Goal: Task Accomplishment & Management: Use online tool/utility

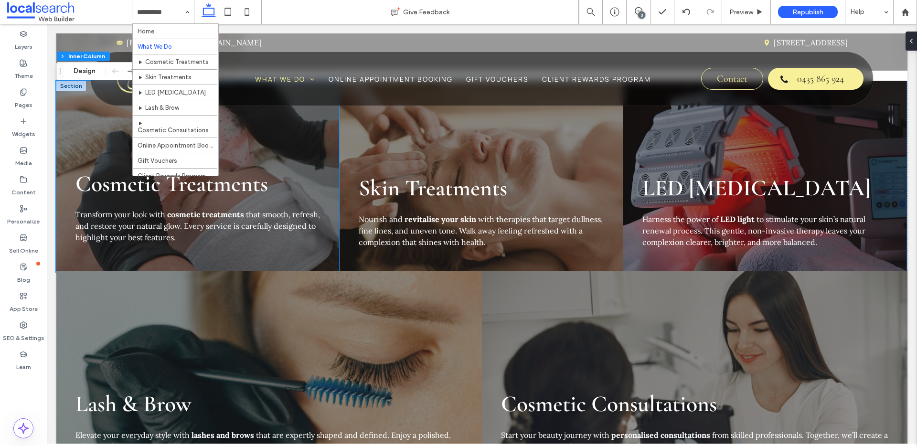
scroll to position [777, 0]
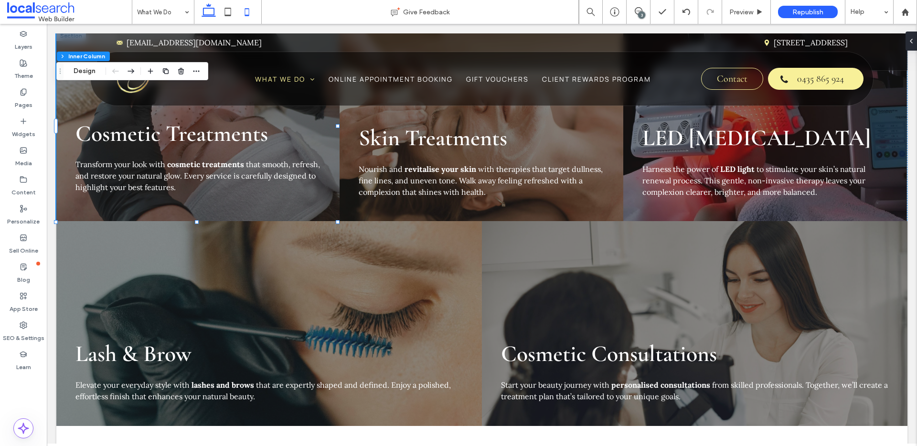
click at [248, 13] on icon at bounding box center [246, 11] width 19 height 19
type input "**"
type input "***"
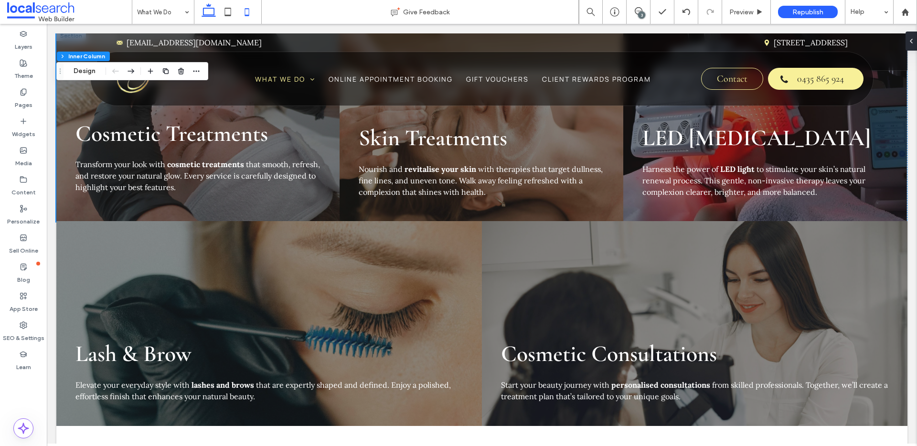
type input "***"
type input "*"
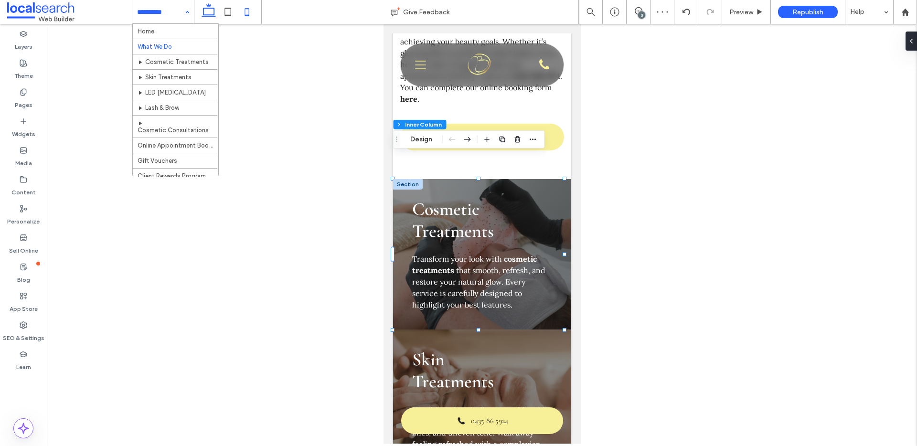
click at [210, 9] on icon at bounding box center [208, 11] width 19 height 19
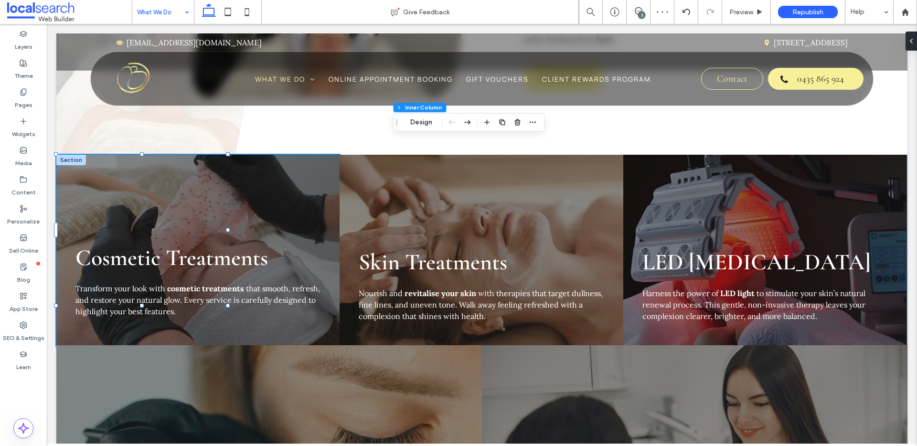
type input "**"
type input "****"
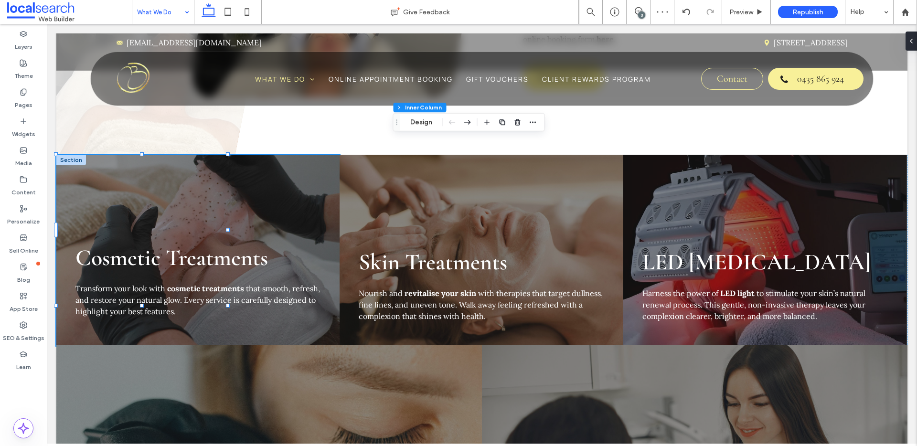
type input "***"
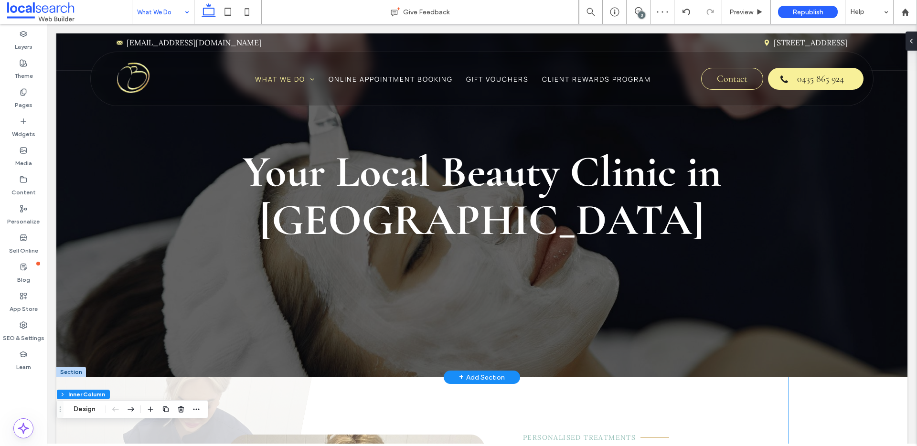
scroll to position [0, 0]
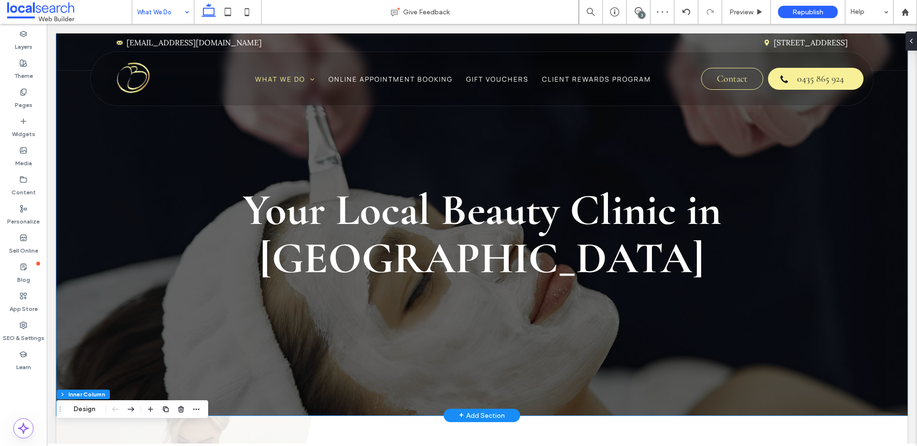
click at [757, 328] on div "Your Local Beauty Clinic in [GEOGRAPHIC_DATA]" at bounding box center [481, 224] width 851 height 382
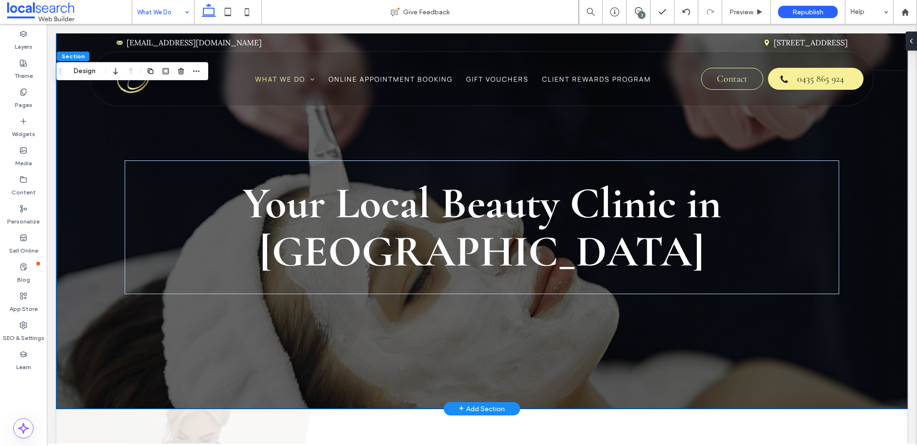
scroll to position [14, 0]
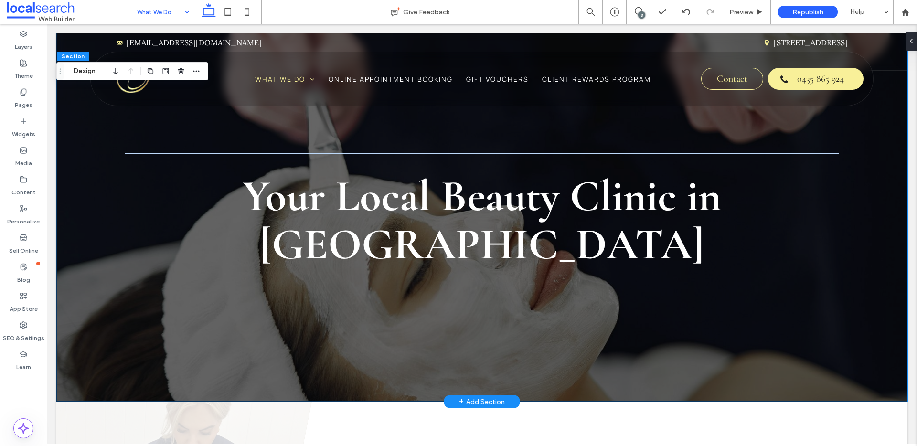
click at [250, 328] on div "Your Local Beauty Clinic in [GEOGRAPHIC_DATA]" at bounding box center [481, 211] width 851 height 382
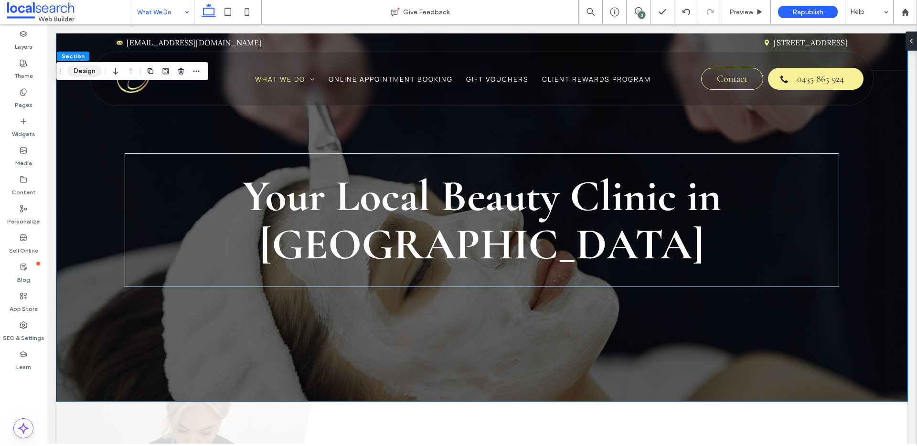
click at [89, 66] on button "Design" at bounding box center [84, 70] width 34 height 11
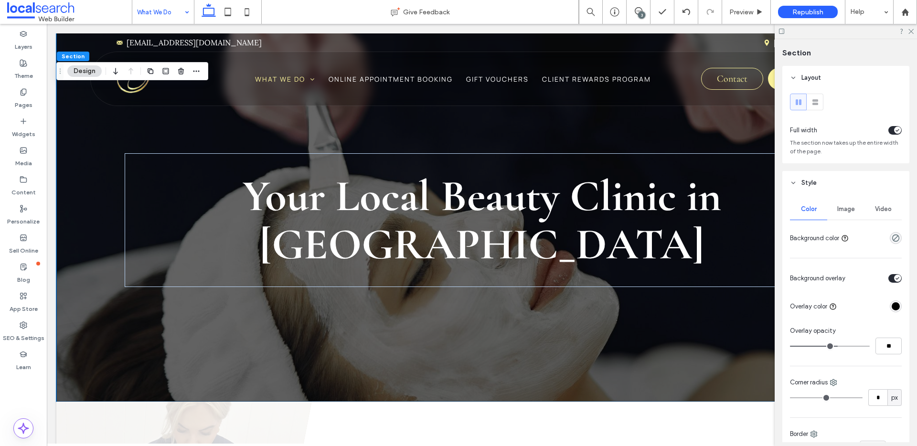
click at [847, 212] on span "Image" at bounding box center [846, 209] width 18 height 8
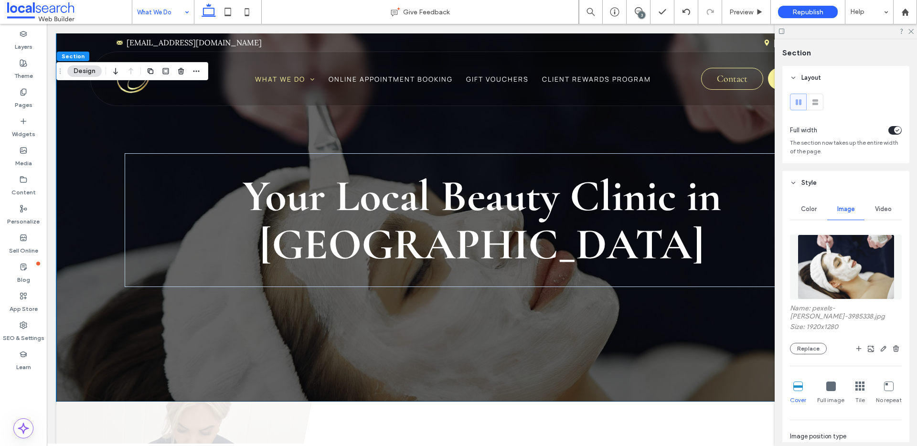
click at [846, 259] on img at bounding box center [846, 267] width 97 height 65
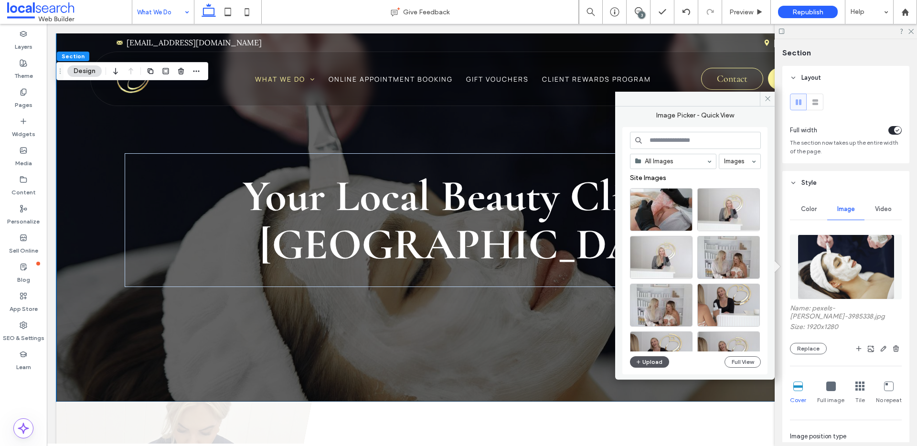
click at [651, 360] on button "Upload" at bounding box center [649, 361] width 39 height 11
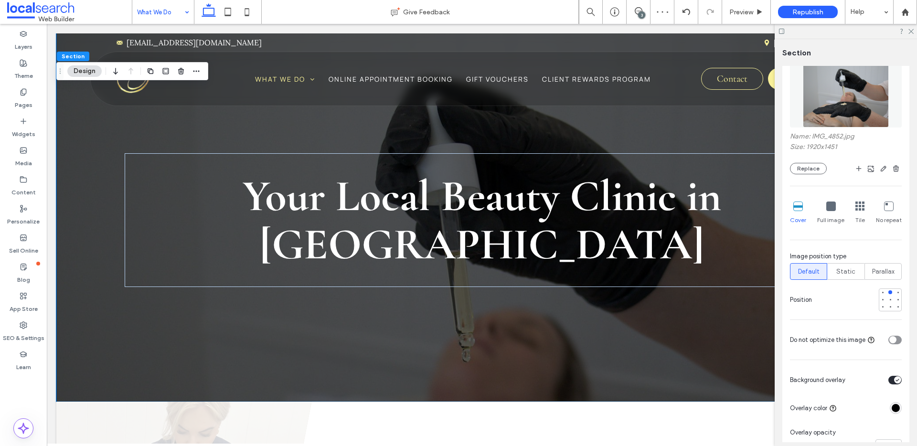
scroll to position [173, 0]
click at [889, 300] on div at bounding box center [891, 299] width 4 height 4
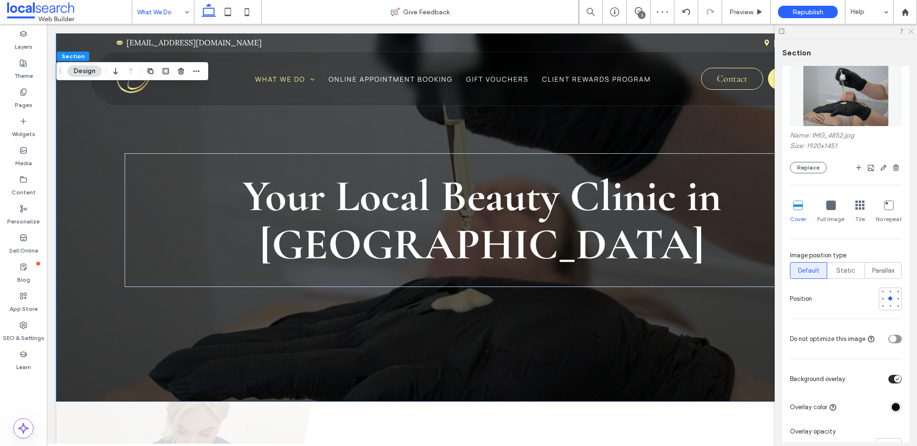
click at [912, 31] on icon at bounding box center [911, 31] width 6 height 6
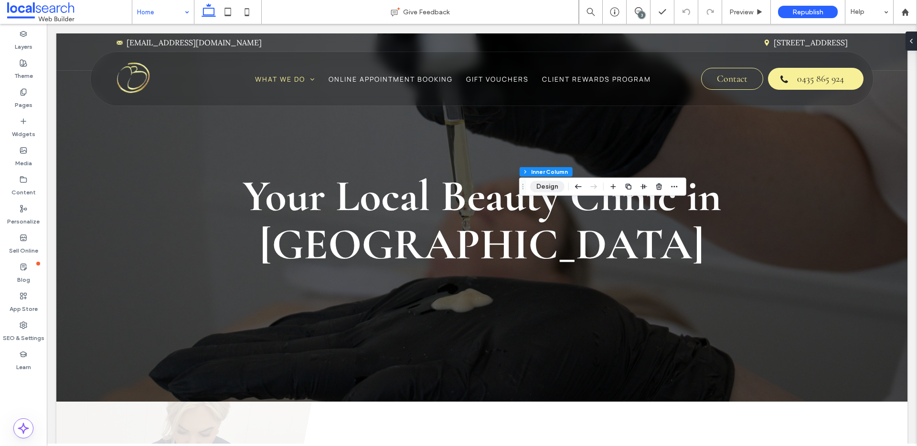
click at [550, 185] on button "Design" at bounding box center [547, 186] width 34 height 11
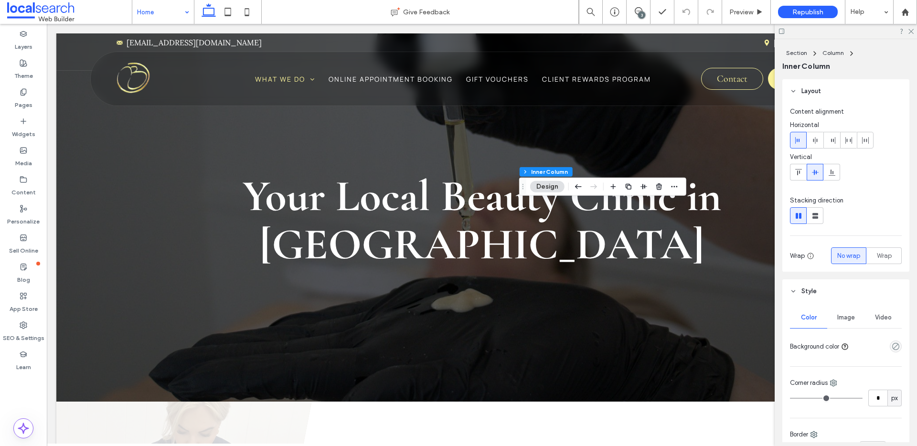
click at [842, 312] on div "Image" at bounding box center [845, 317] width 37 height 21
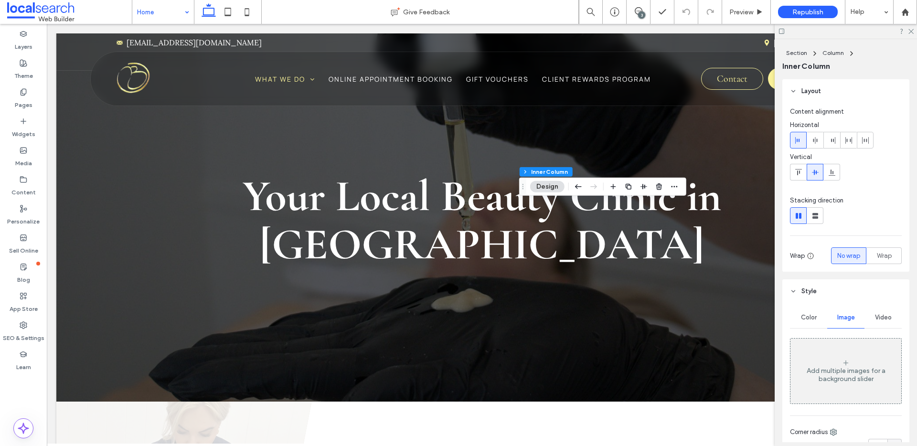
click at [850, 384] on div "Add multiple images for a background slider" at bounding box center [846, 371] width 111 height 63
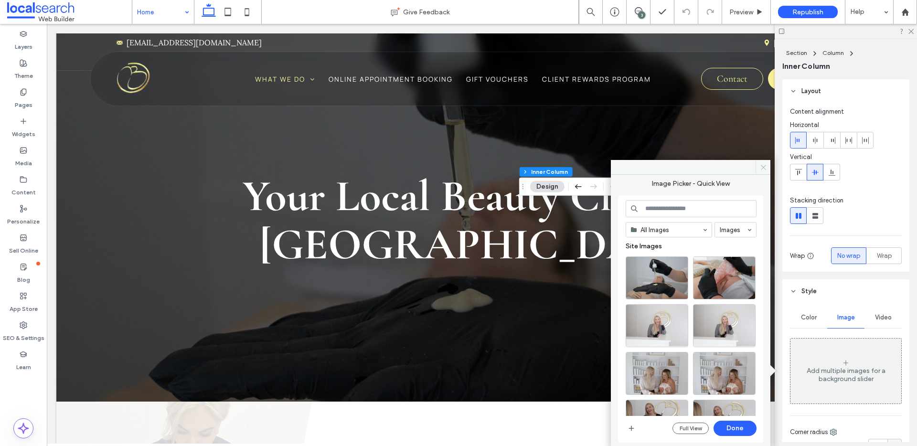
click at [761, 168] on icon at bounding box center [763, 167] width 7 height 7
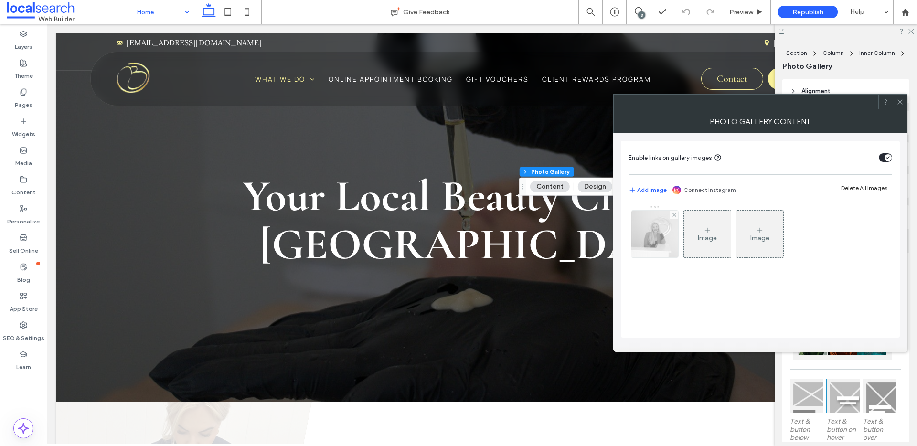
click at [653, 245] on img at bounding box center [654, 234] width 71 height 47
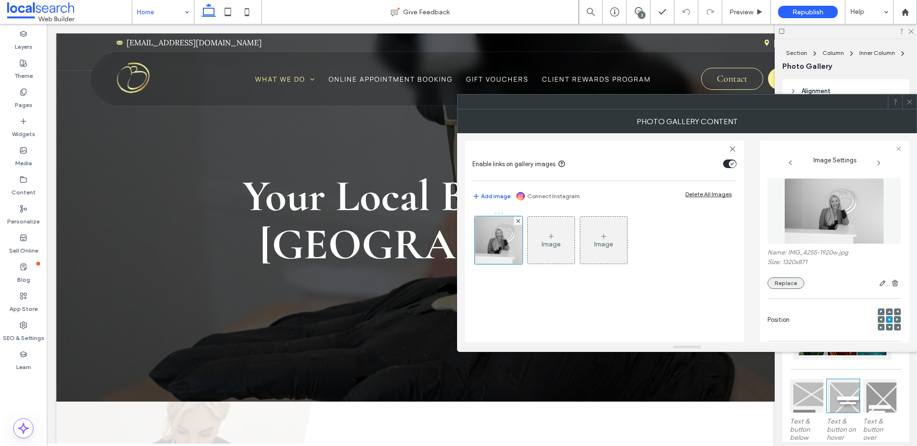
click at [796, 287] on button "Replace" at bounding box center [786, 283] width 37 height 11
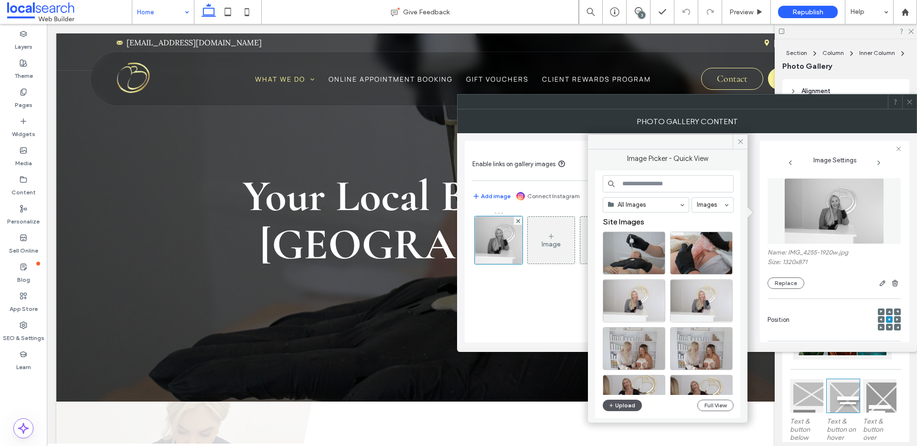
click at [626, 402] on button "Upload" at bounding box center [622, 405] width 39 height 11
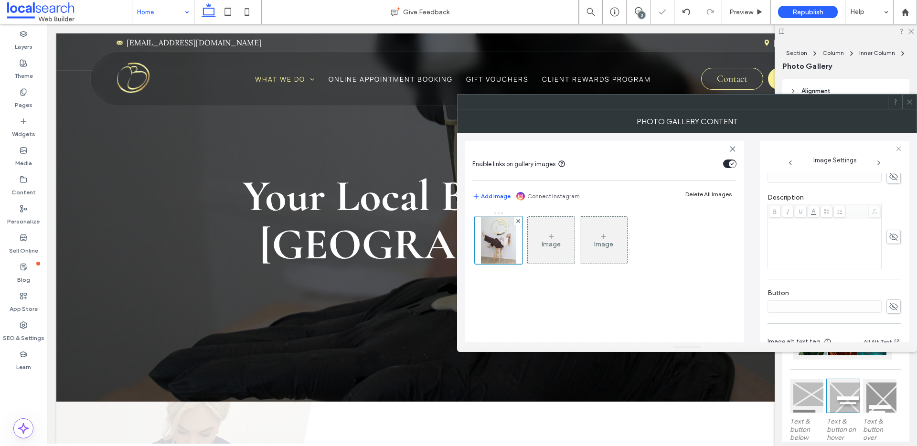
scroll to position [282, 0]
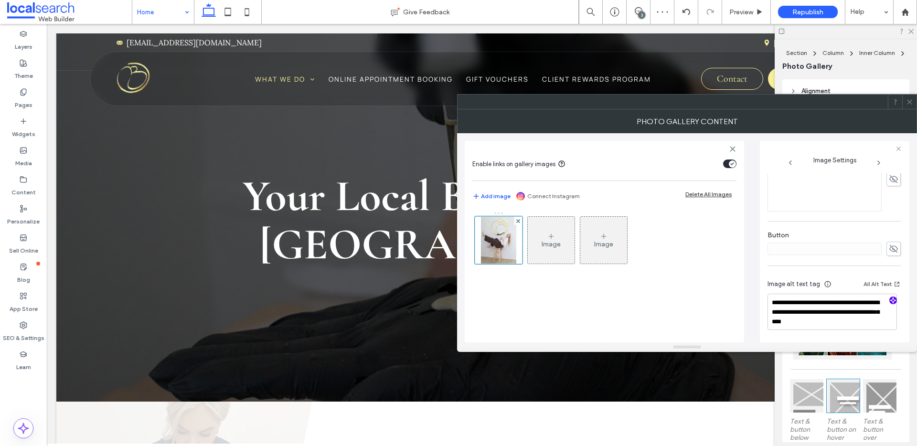
click at [890, 300] on icon "button" at bounding box center [893, 300] width 7 height 7
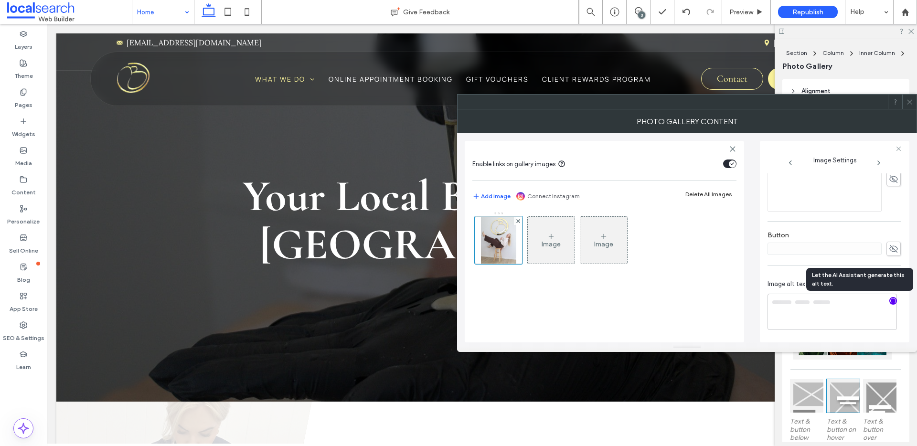
type textarea "**********"
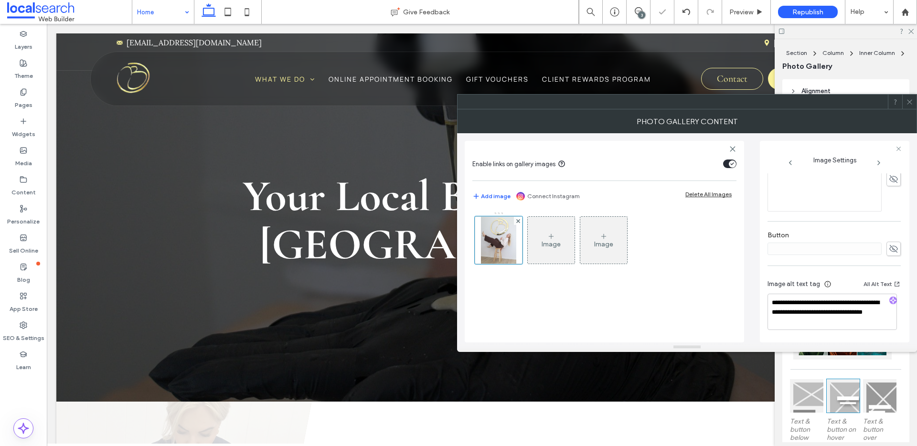
click at [912, 98] on icon at bounding box center [909, 101] width 7 height 7
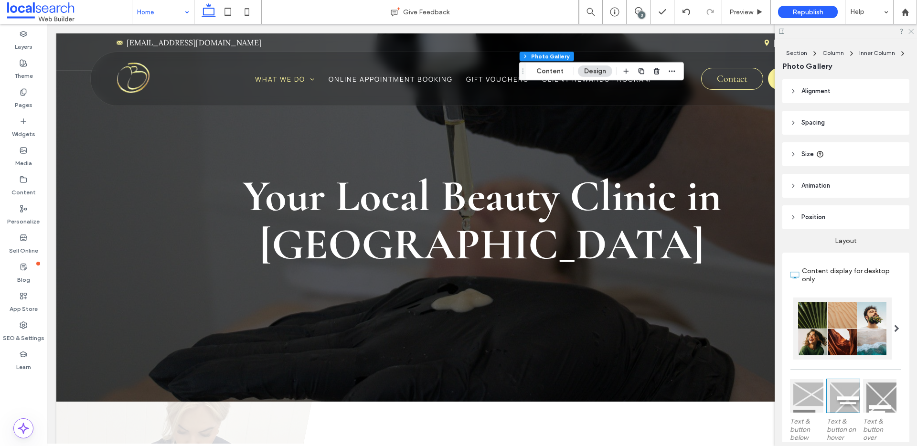
click at [913, 32] on icon at bounding box center [911, 31] width 6 height 6
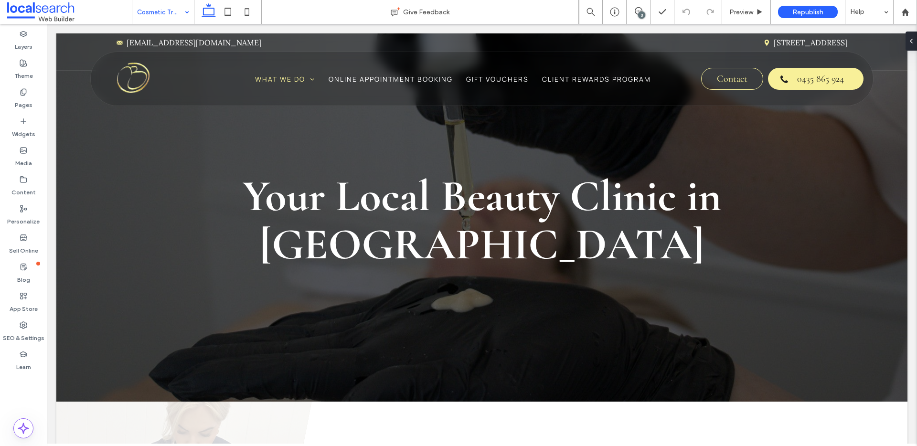
click at [168, 7] on input at bounding box center [160, 12] width 47 height 24
click at [161, 4] on input at bounding box center [160, 12] width 47 height 24
click at [159, 9] on input at bounding box center [160, 12] width 47 height 24
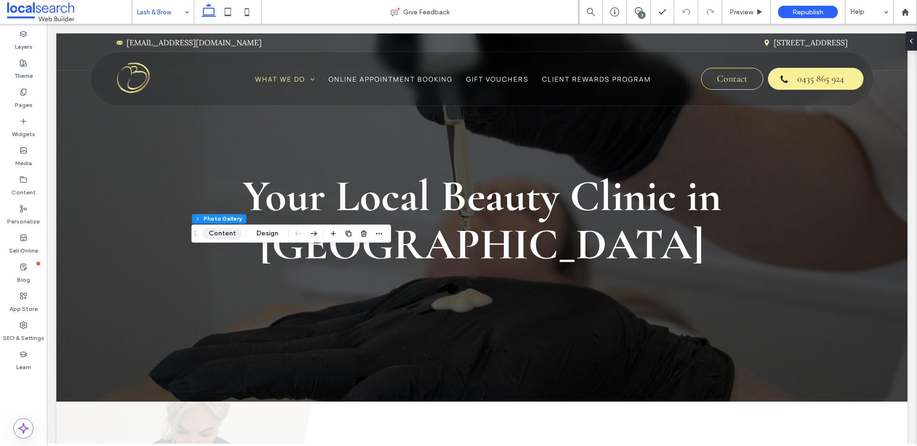
click at [230, 235] on button "Content" at bounding box center [223, 233] width 40 height 11
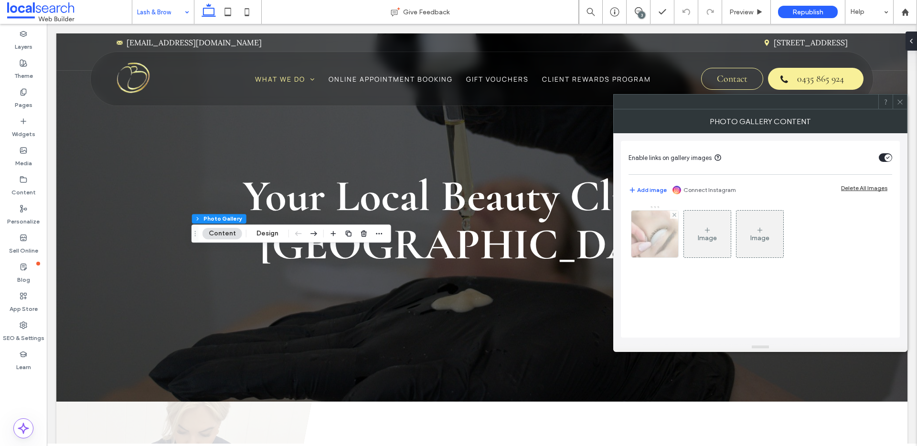
click at [655, 238] on img at bounding box center [655, 234] width 71 height 47
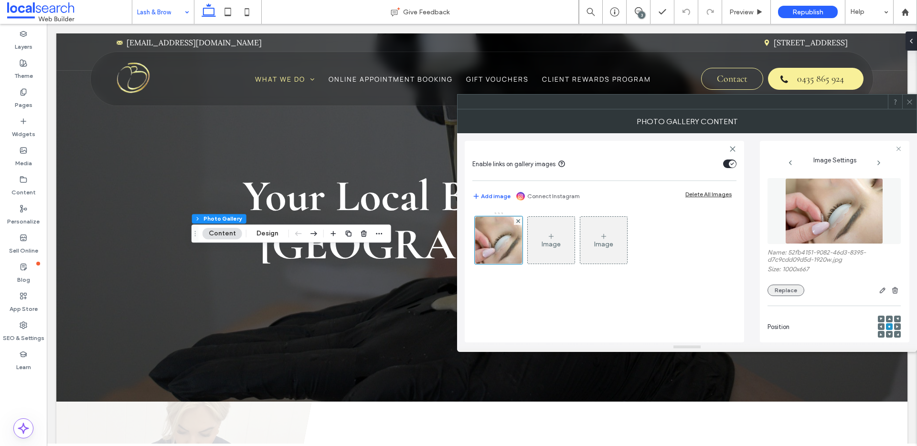
click at [783, 288] on button "Replace" at bounding box center [786, 290] width 37 height 11
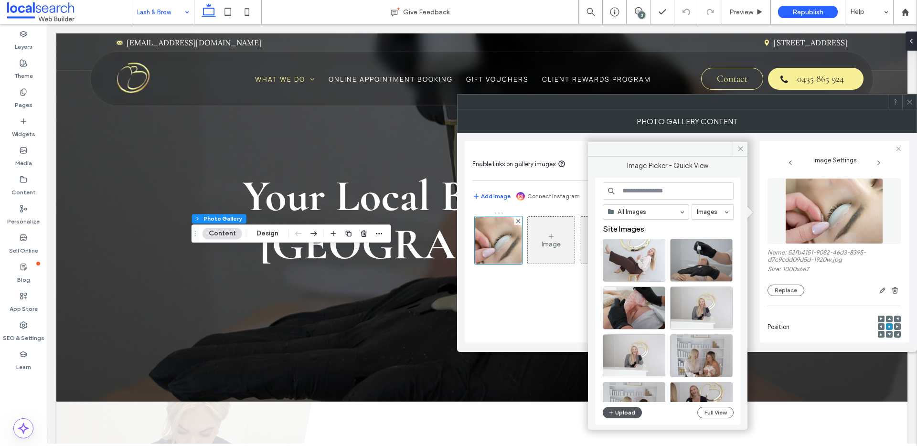
click at [633, 415] on button "Upload" at bounding box center [622, 412] width 39 height 11
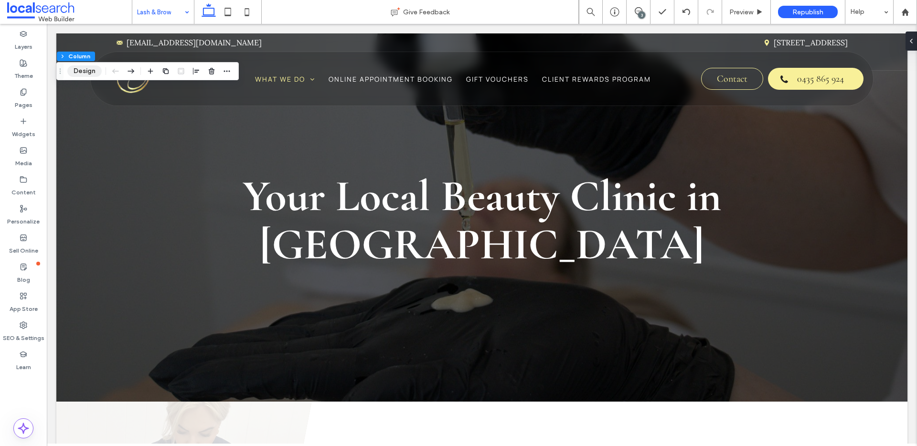
click at [88, 69] on button "Design" at bounding box center [84, 70] width 34 height 11
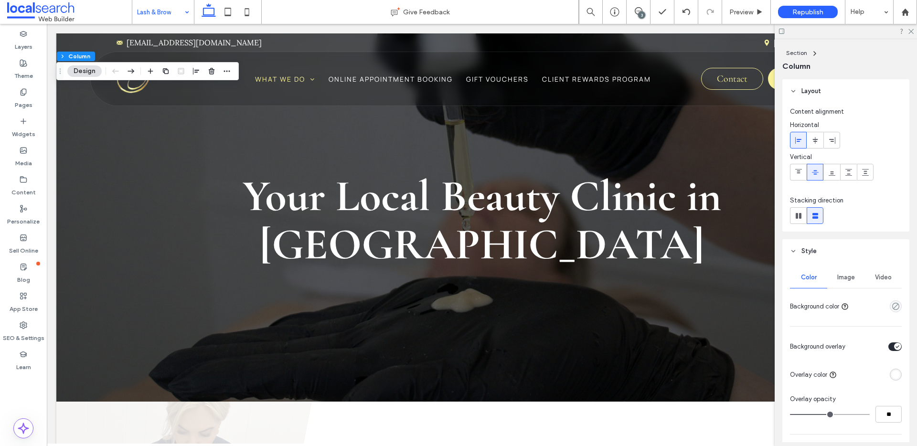
click at [846, 284] on div "Image" at bounding box center [845, 277] width 37 height 21
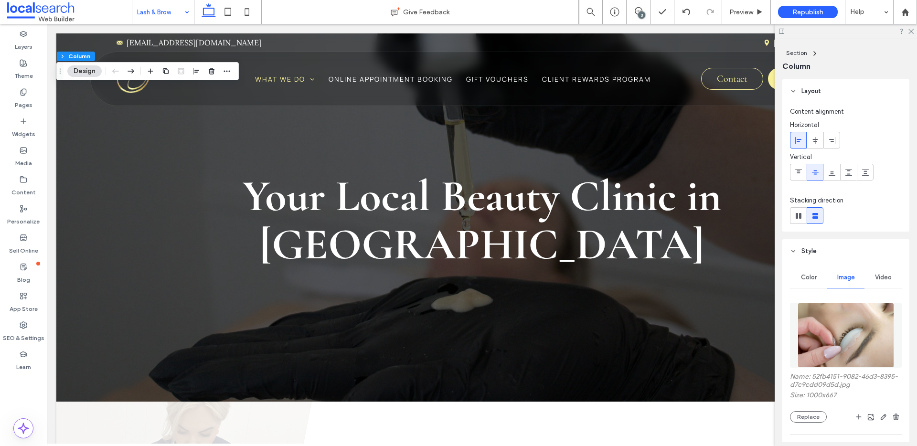
click at [845, 320] on img at bounding box center [846, 335] width 97 height 65
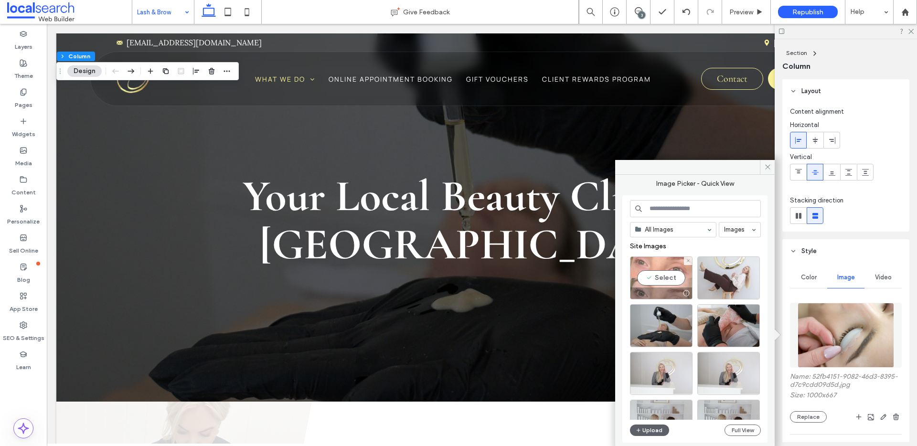
click at [662, 275] on div "Select" at bounding box center [661, 278] width 63 height 43
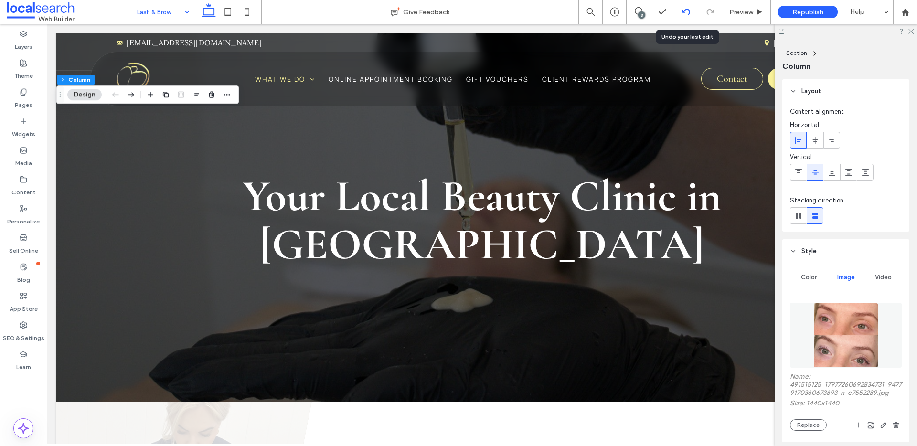
click at [690, 10] on div at bounding box center [686, 12] width 23 height 8
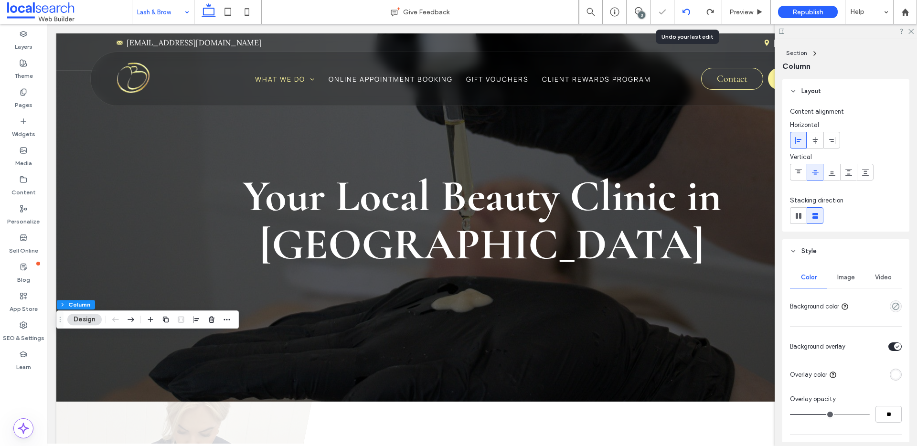
click at [685, 11] on icon at bounding box center [687, 12] width 8 height 8
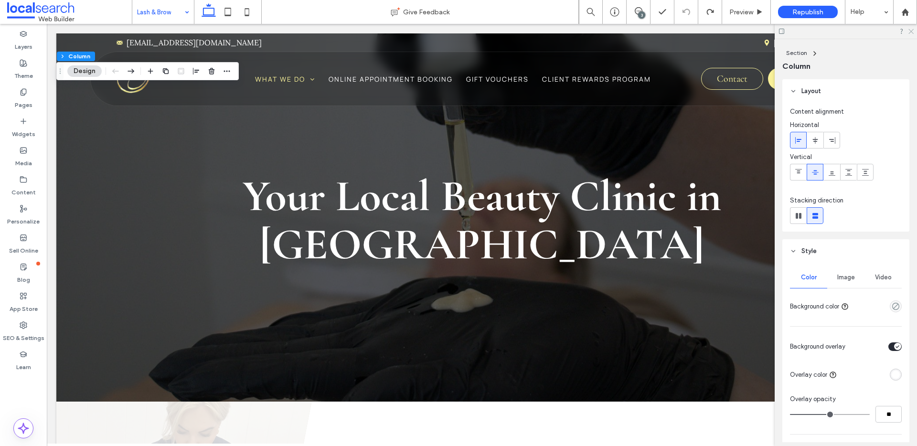
click at [910, 30] on icon at bounding box center [911, 31] width 6 height 6
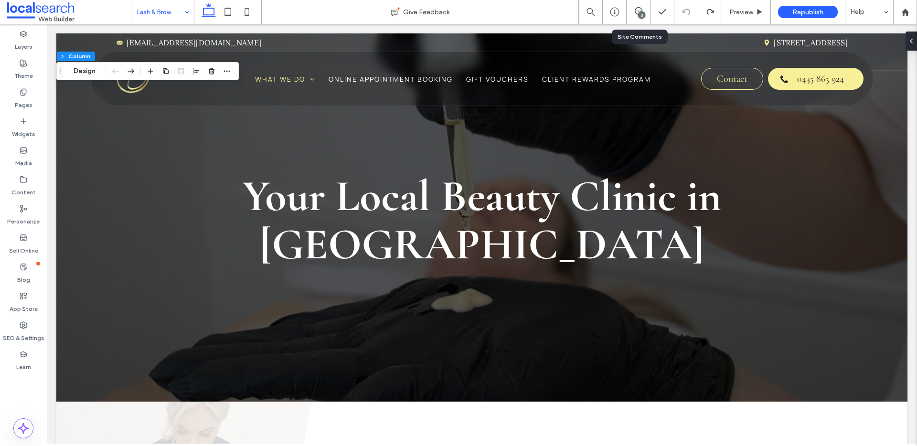
click at [645, 15] on div "3" at bounding box center [638, 12] width 23 height 10
click at [641, 13] on div "3" at bounding box center [641, 14] width 7 height 7
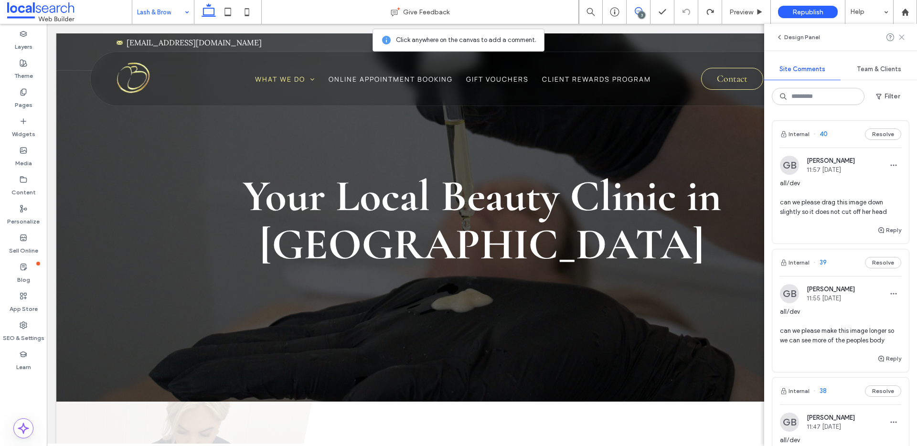
click at [901, 37] on icon at bounding box center [902, 37] width 8 height 8
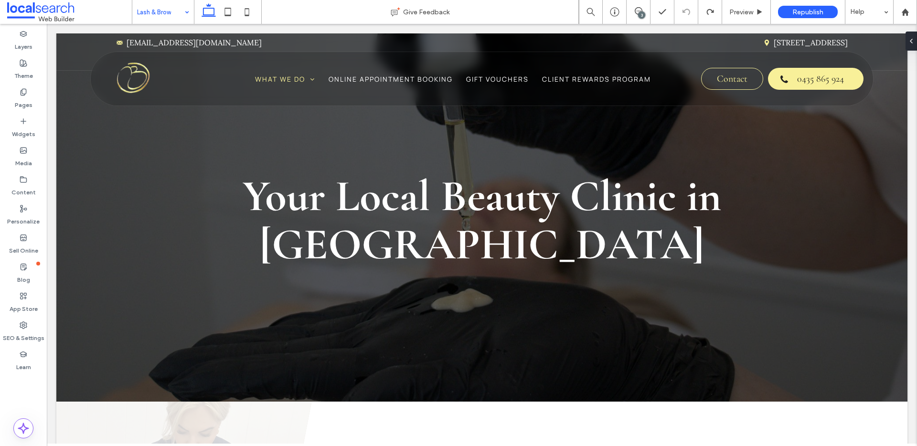
scroll to position [259, 0]
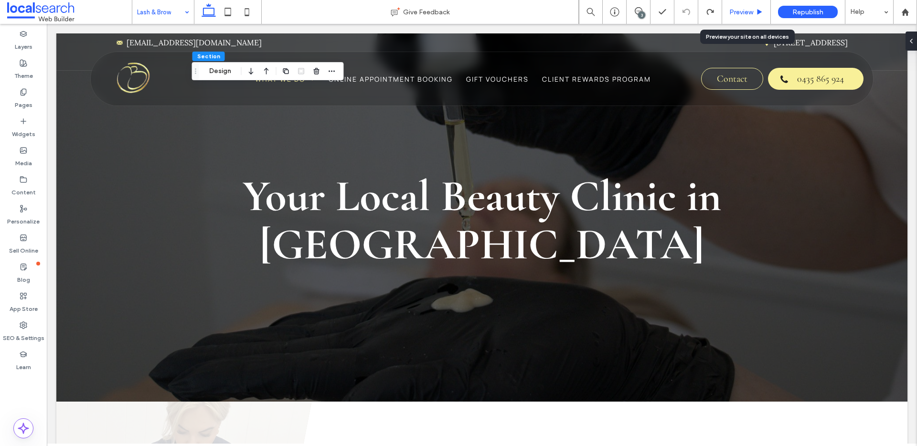
click at [739, 4] on div "Preview" at bounding box center [746, 12] width 49 height 24
click at [750, 13] on span "Preview" at bounding box center [741, 12] width 24 height 8
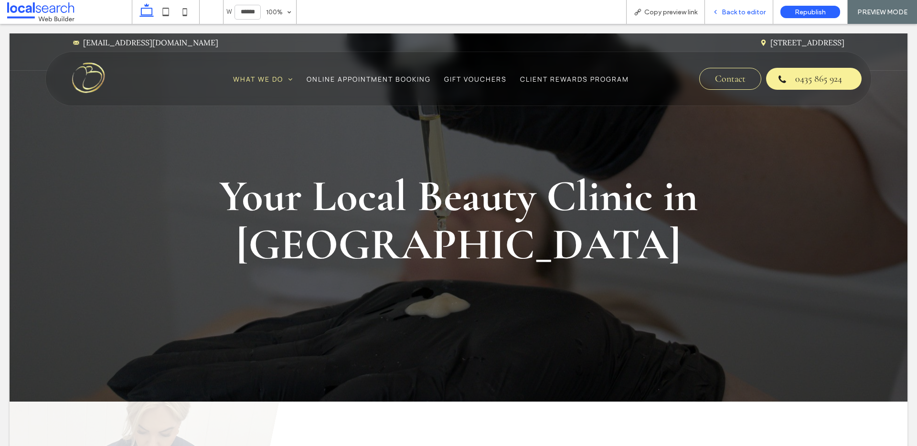
click at [732, 11] on span "Back to editor" at bounding box center [744, 12] width 44 height 8
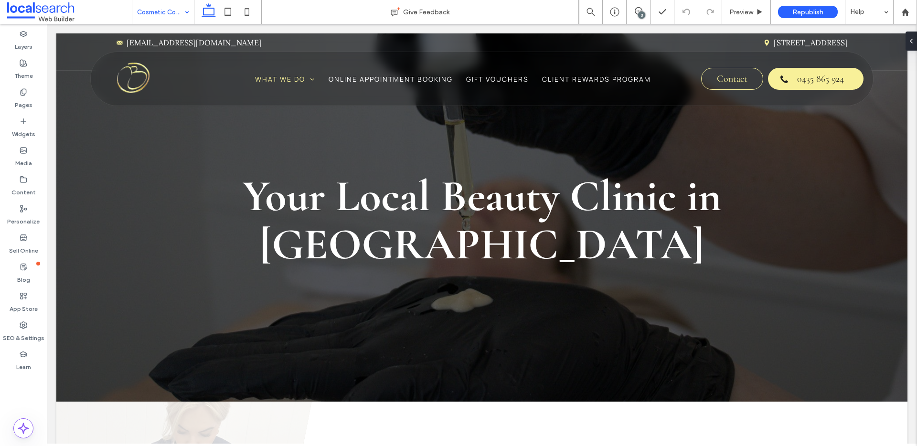
click at [161, 9] on input at bounding box center [160, 12] width 47 height 24
click at [161, 19] on input at bounding box center [160, 12] width 47 height 24
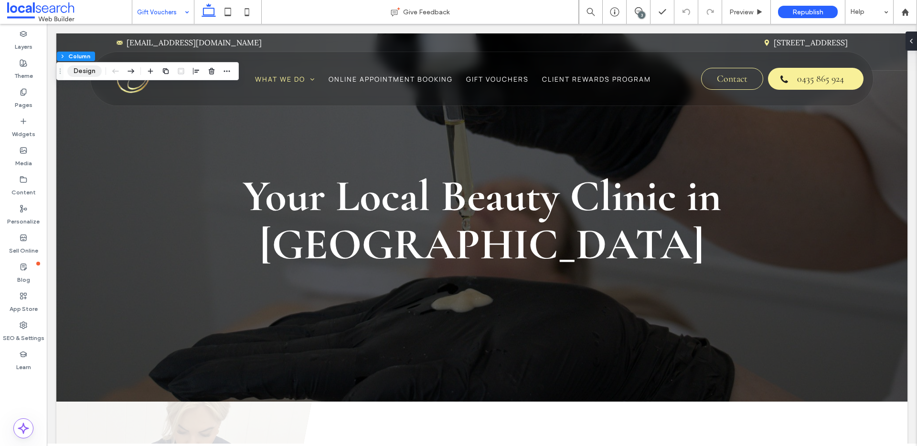
click at [88, 73] on button "Design" at bounding box center [84, 70] width 34 height 11
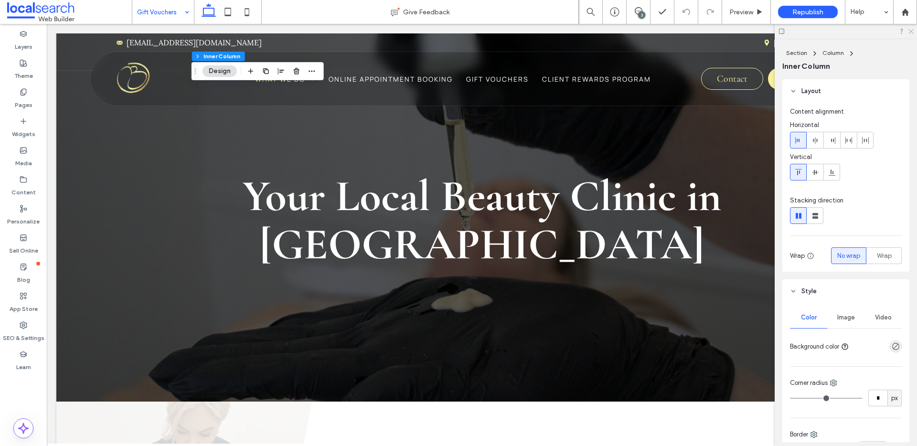
click at [912, 30] on icon at bounding box center [911, 31] width 6 height 6
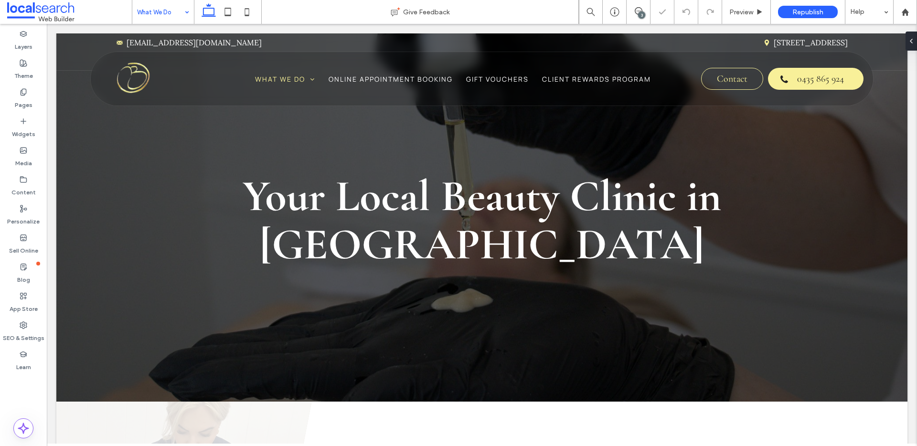
click at [161, 14] on input at bounding box center [160, 12] width 47 height 24
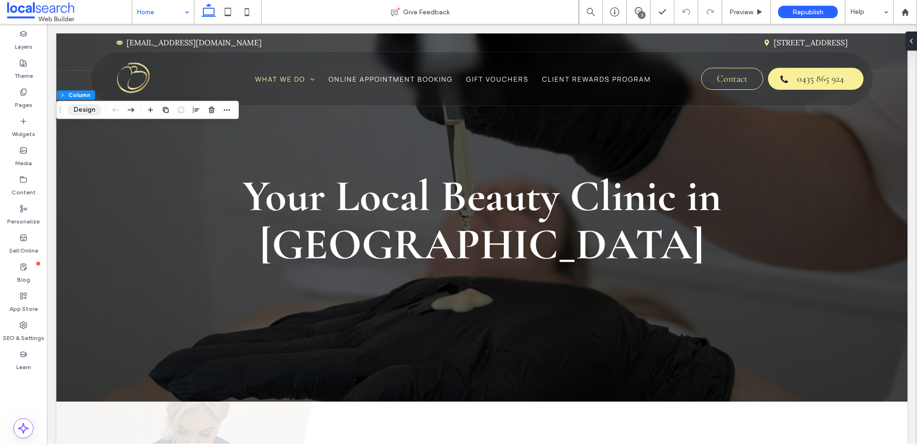
click at [85, 108] on button "Design" at bounding box center [84, 109] width 34 height 11
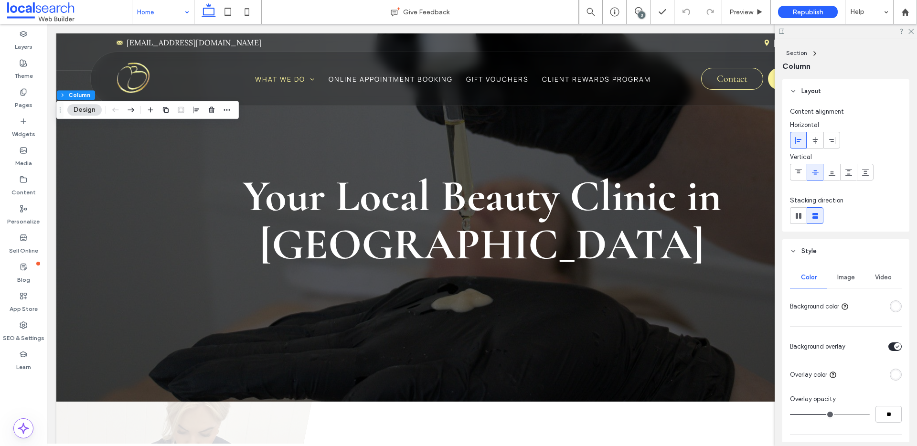
click at [892, 305] on div "rgba(255, 255, 255, 1)" at bounding box center [896, 306] width 8 height 8
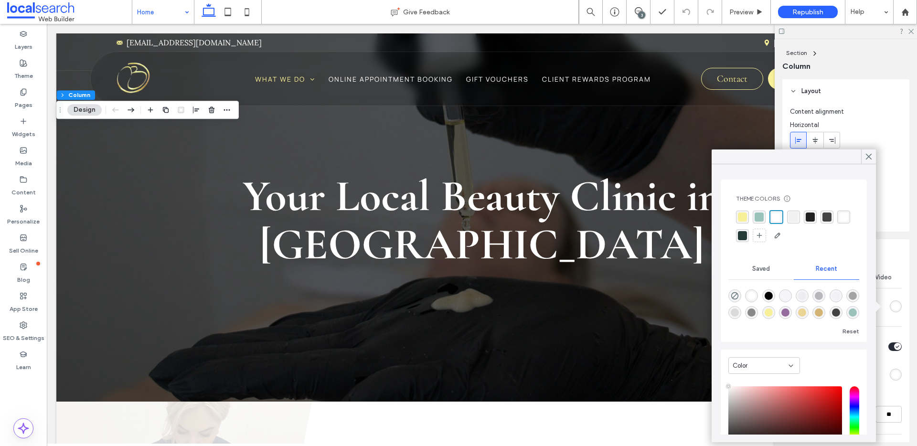
click at [762, 219] on div "rgba(152, 194, 186, 1)" at bounding box center [759, 217] width 9 height 9
click at [873, 156] on div at bounding box center [868, 157] width 15 height 14
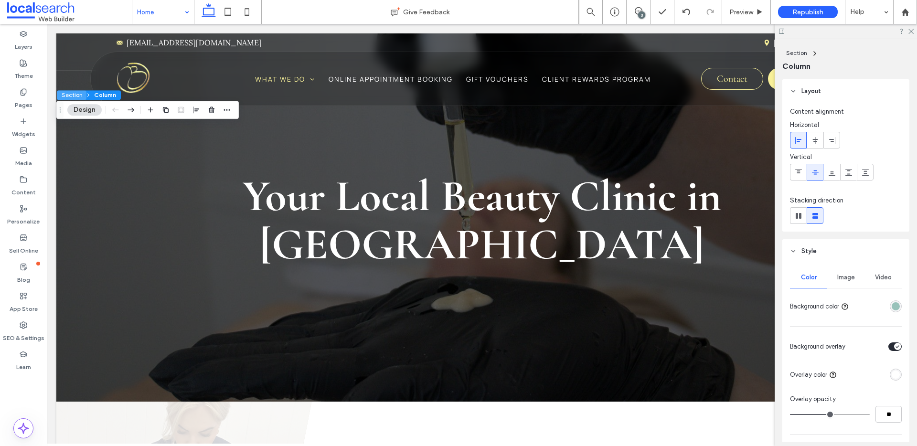
click at [78, 95] on button "Section" at bounding box center [72, 95] width 30 height 10
click at [851, 277] on span "Image" at bounding box center [846, 278] width 18 height 8
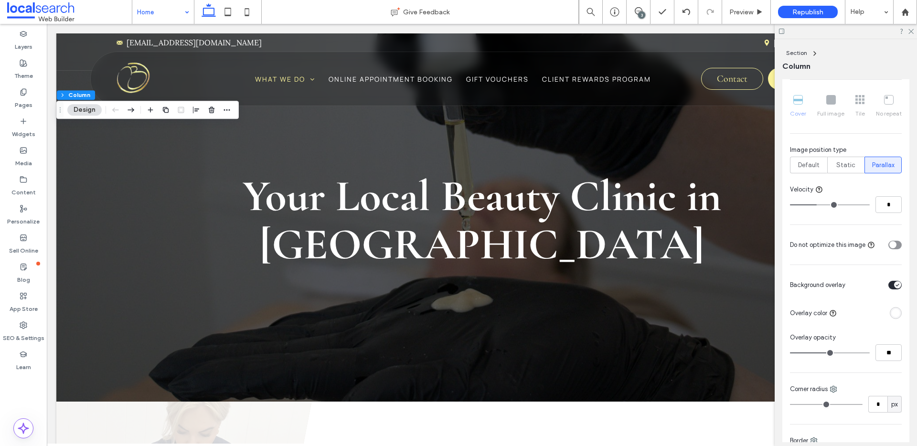
scroll to position [348, 0]
click at [892, 312] on div "rgba(255, 255, 255, 1)" at bounding box center [896, 312] width 8 height 8
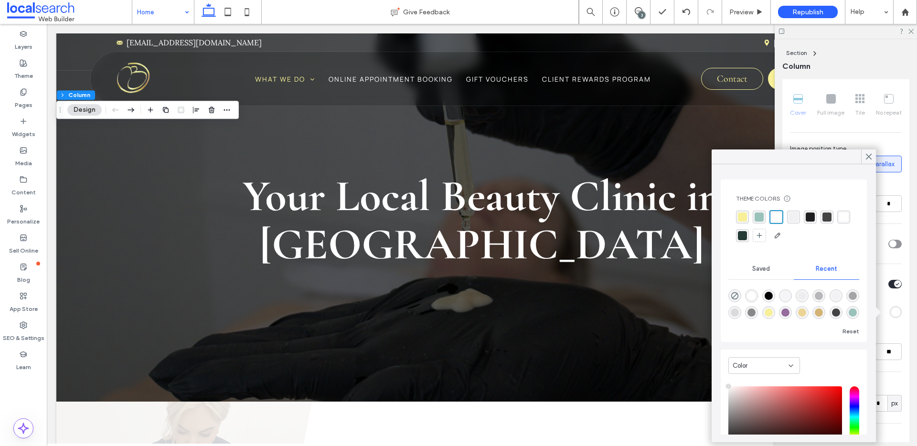
click at [758, 220] on div "rgba(152, 194, 186, 1)" at bounding box center [759, 217] width 9 height 9
click at [870, 160] on icon at bounding box center [869, 156] width 9 height 9
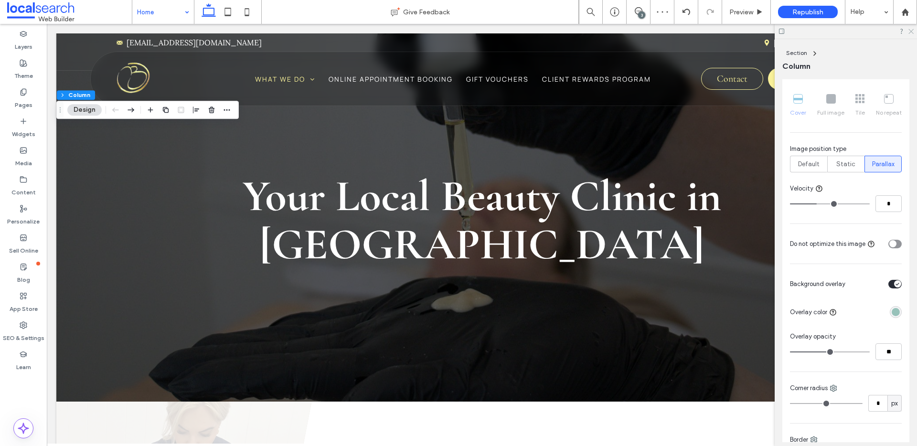
click at [910, 31] on icon at bounding box center [911, 31] width 6 height 6
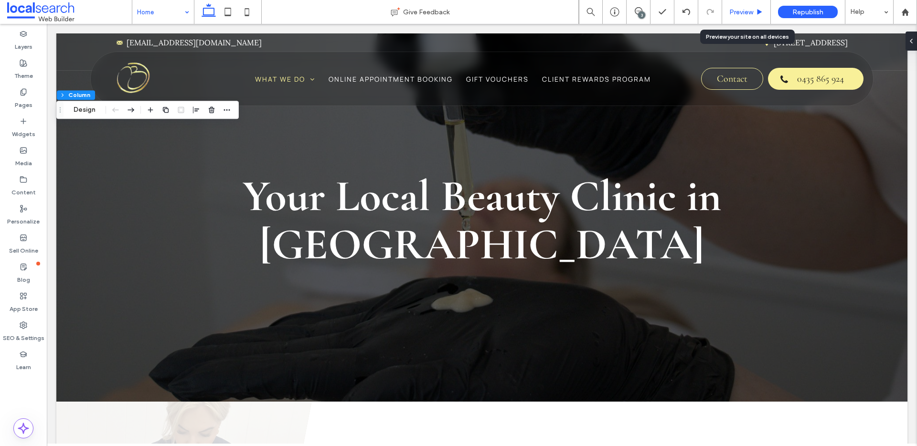
click at [749, 8] on span "Preview" at bounding box center [741, 12] width 24 height 8
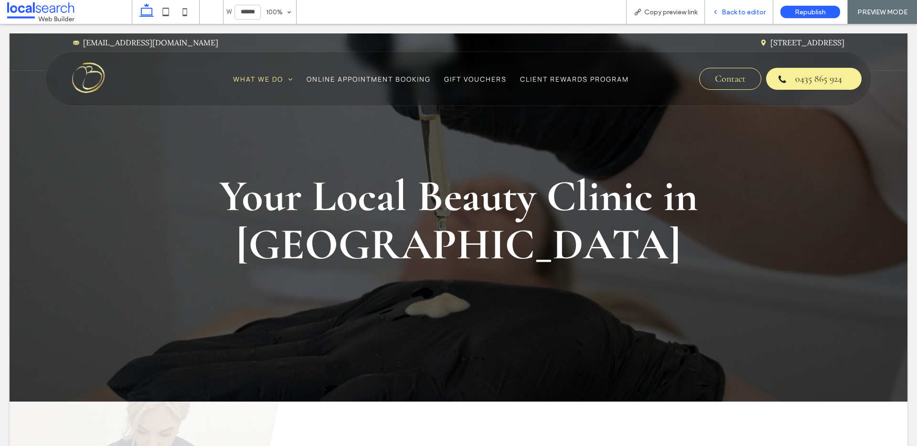
click at [729, 11] on span "Back to editor" at bounding box center [744, 12] width 44 height 8
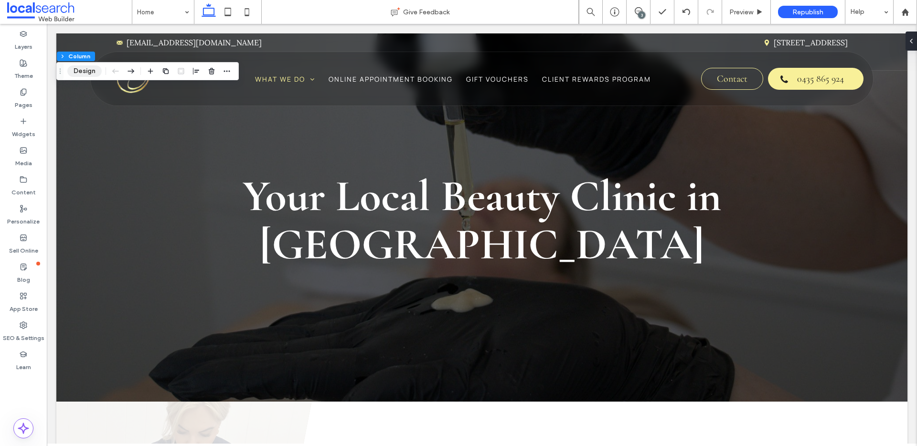
click at [87, 68] on button "Design" at bounding box center [84, 70] width 34 height 11
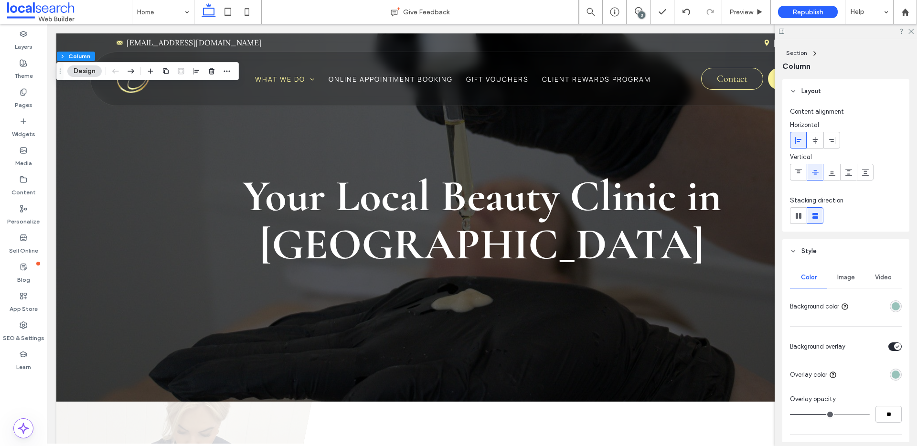
click at [892, 372] on div "rgba(152, 194, 186, 1)" at bounding box center [896, 375] width 8 height 8
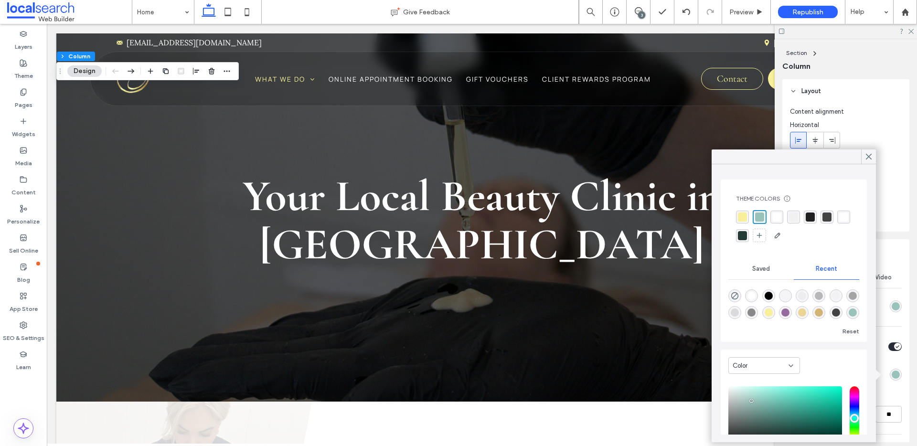
click at [777, 215] on div "rgba(255, 255, 255, 1)" at bounding box center [776, 217] width 9 height 9
click at [868, 160] on icon at bounding box center [869, 156] width 9 height 9
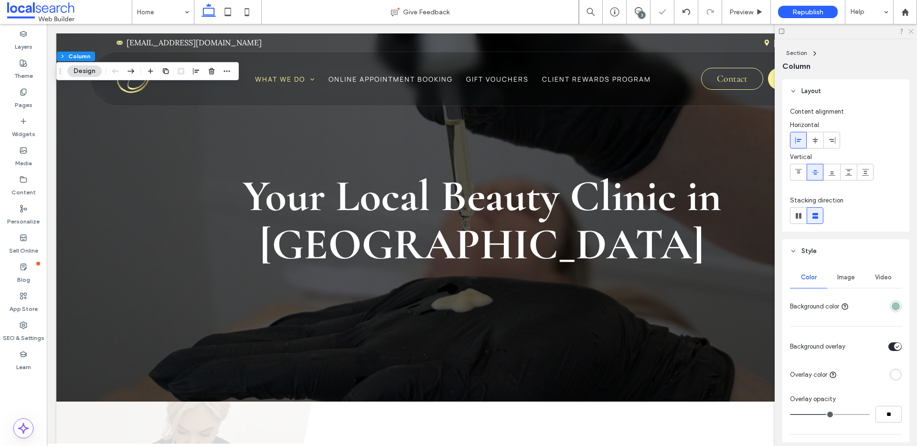
click at [913, 32] on icon at bounding box center [911, 31] width 6 height 6
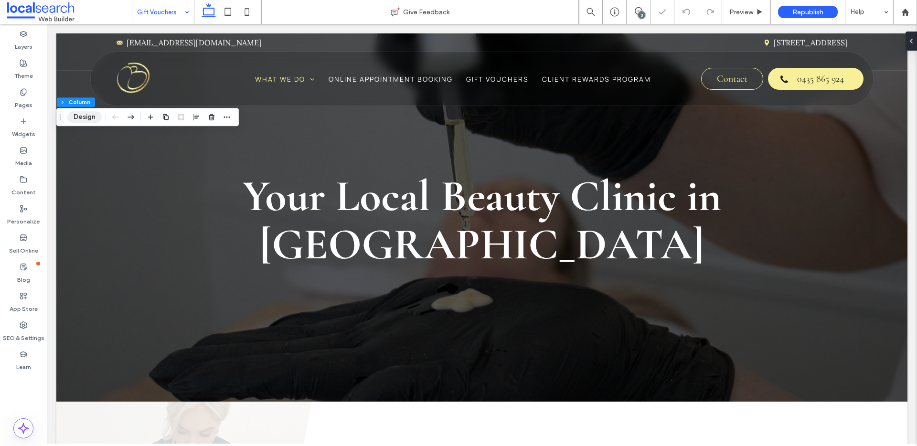
click at [78, 115] on button "Design" at bounding box center [84, 116] width 34 height 11
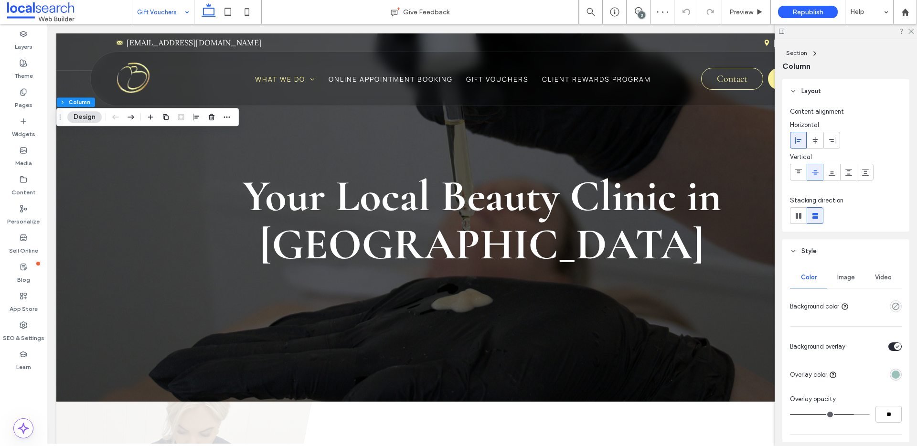
click at [893, 375] on div "rgba(152, 194, 186, 1)" at bounding box center [896, 375] width 8 height 8
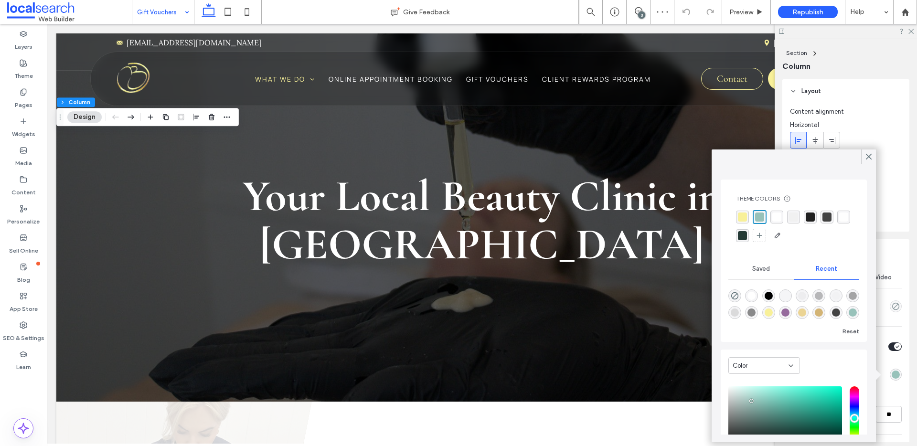
click at [777, 214] on div "rgba(255, 255, 255, 1)" at bounding box center [776, 217] width 9 height 9
click at [863, 155] on div at bounding box center [868, 157] width 15 height 14
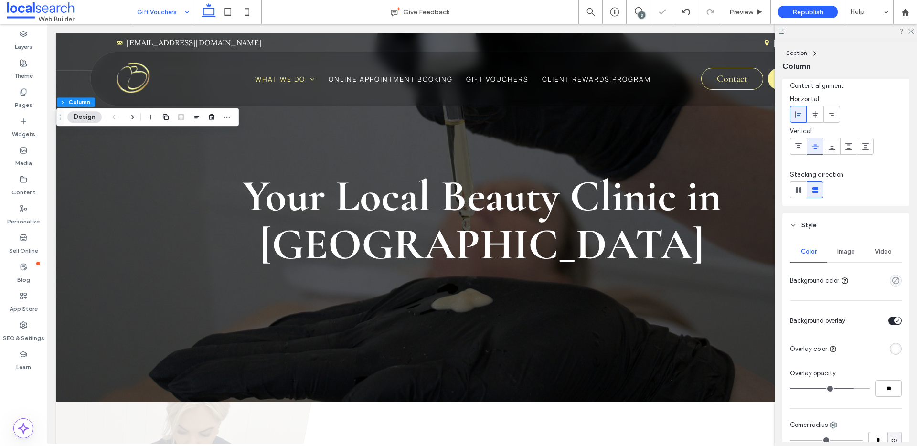
scroll to position [202, 0]
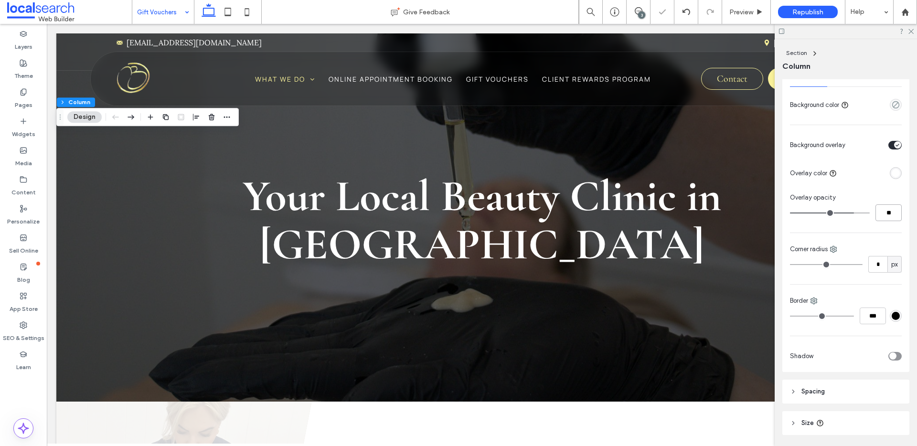
click at [886, 216] on input "**" at bounding box center [889, 212] width 26 height 17
type input "**"
click at [913, 31] on icon at bounding box center [911, 31] width 6 height 6
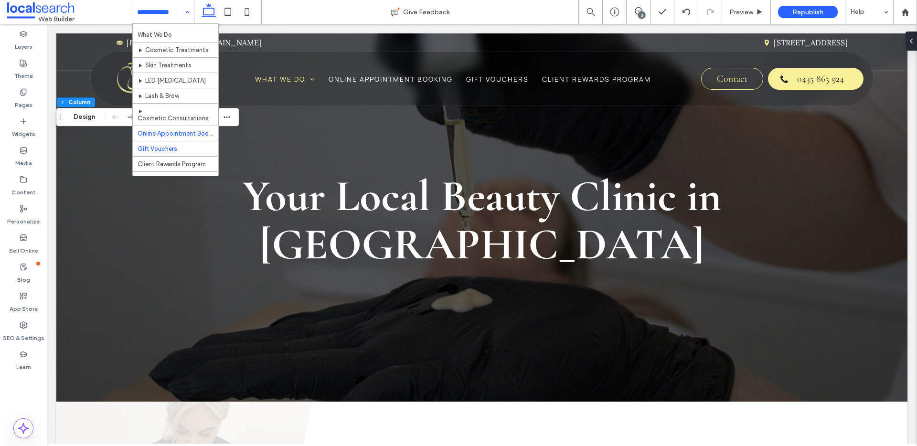
scroll to position [22, 0]
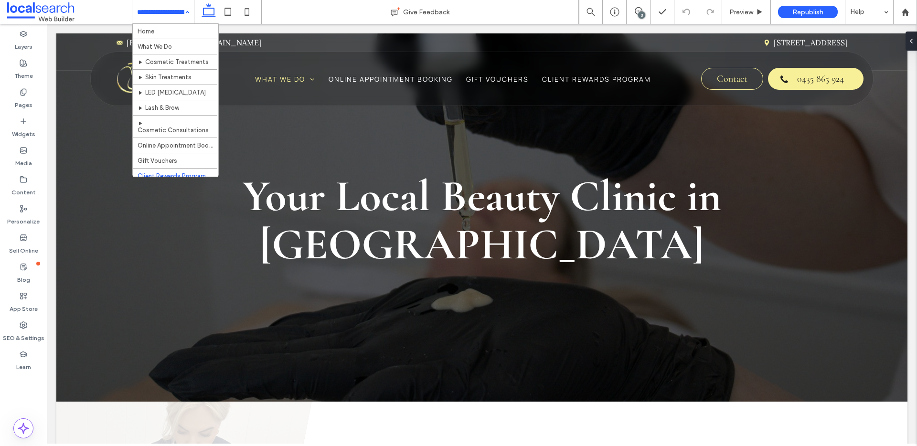
click at [171, 14] on input at bounding box center [160, 12] width 47 height 24
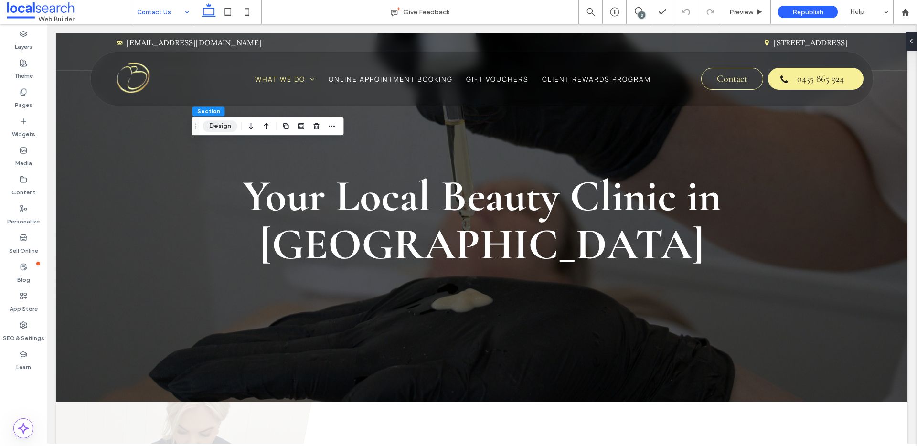
click at [221, 125] on button "Design" at bounding box center [220, 125] width 34 height 11
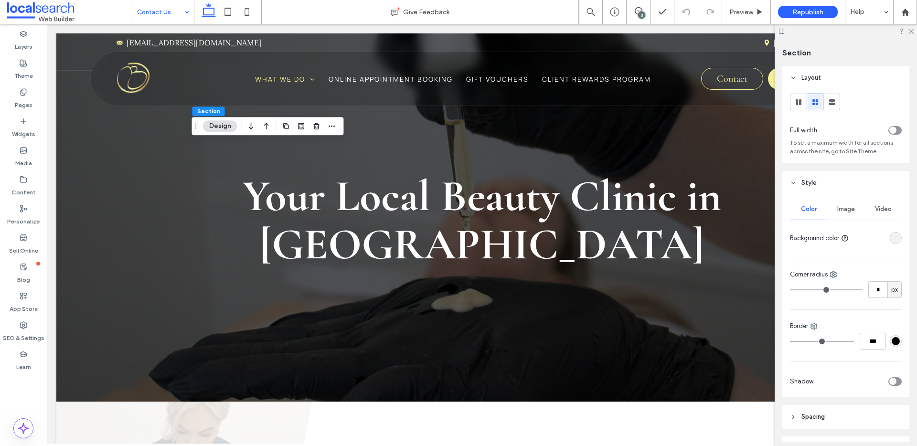
click at [894, 236] on div "rgba(241, 241, 241, 1)" at bounding box center [896, 238] width 8 height 8
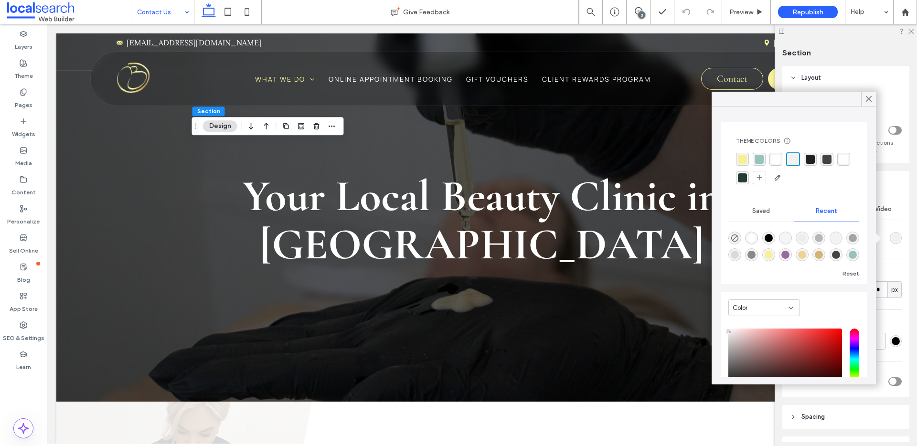
click at [823, 256] on div "rgba(211, 180, 117, 1)" at bounding box center [819, 255] width 8 height 8
type input "*******"
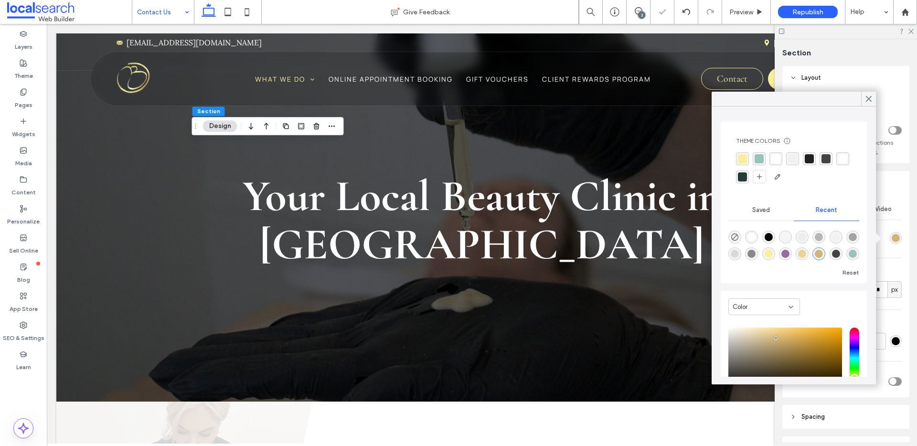
click at [756, 160] on div "rgba(152, 194, 186, 1)" at bounding box center [759, 158] width 9 height 9
click at [741, 159] on div "rgba(248, 240, 153, 1)" at bounding box center [742, 159] width 9 height 9
click at [780, 161] on div "rgba(255, 255, 255, 1)" at bounding box center [776, 159] width 9 height 9
click at [798, 161] on div "rgba(241, 241, 241, 1)" at bounding box center [793, 159] width 9 height 9
click at [865, 101] on icon at bounding box center [869, 99] width 9 height 9
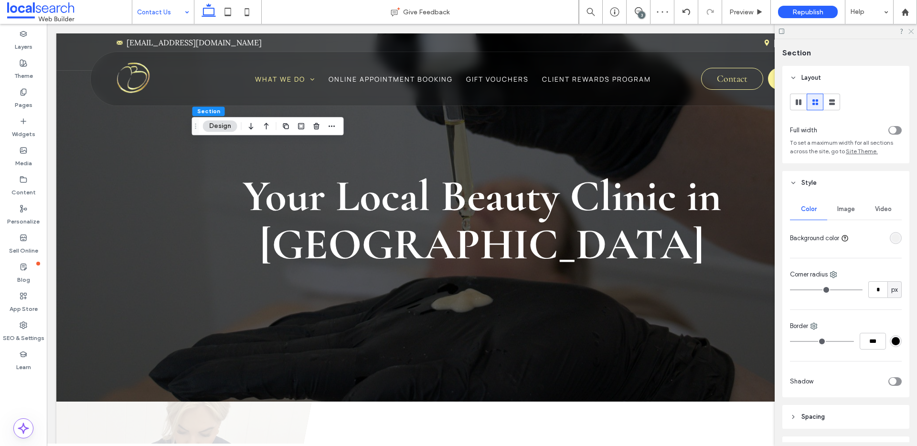
click at [911, 33] on icon at bounding box center [911, 31] width 6 height 6
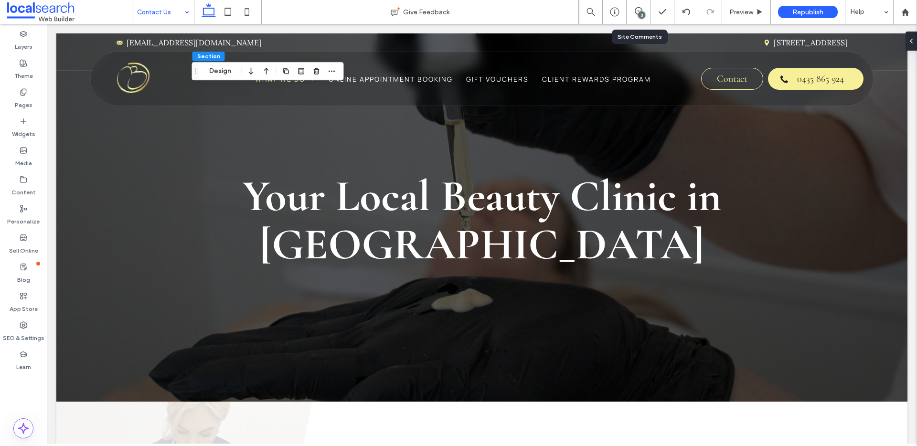
click at [638, 17] on div "3" at bounding box center [639, 12] width 24 height 24
click at [637, 6] on div "3" at bounding box center [639, 12] width 24 height 24
click at [644, 18] on div "3" at bounding box center [639, 12] width 24 height 24
click at [642, 14] on div "3" at bounding box center [641, 14] width 7 height 7
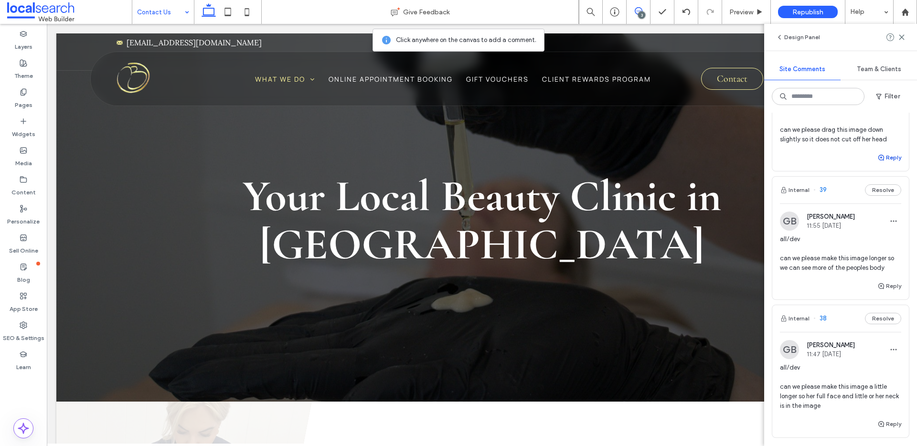
scroll to position [83, 0]
